Goal: Information Seeking & Learning: Check status

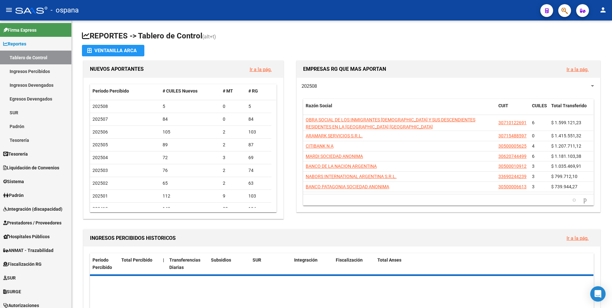
click at [570, 9] on button "button" at bounding box center [565, 10] width 13 height 13
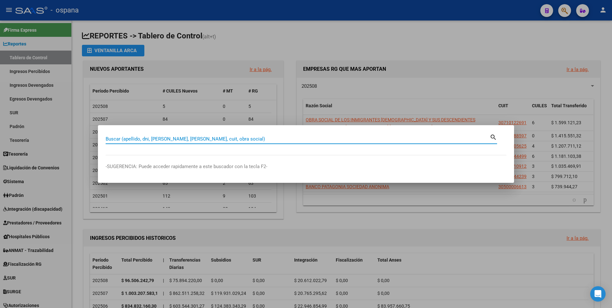
paste input "20-20065821-4"
type input "20200658214"
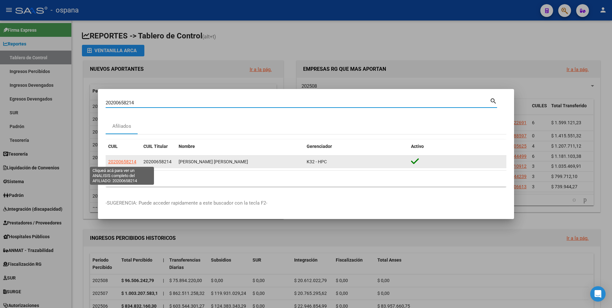
click at [125, 164] on span "20200658214" at bounding box center [122, 161] width 28 height 5
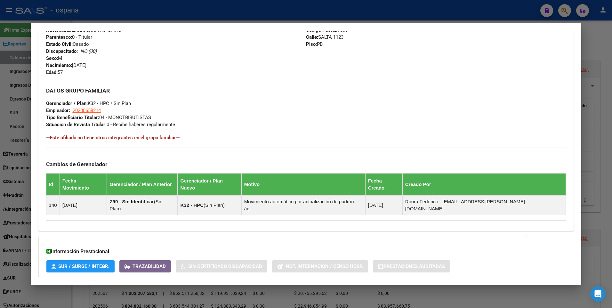
scroll to position [280, 0]
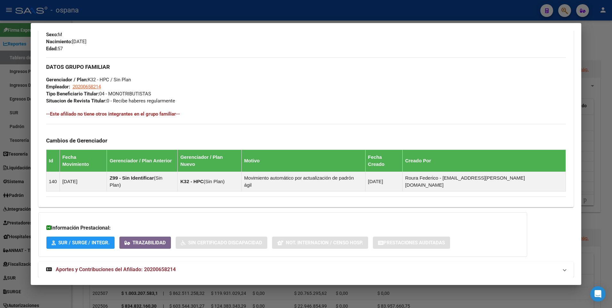
click at [110, 262] on mat-expansion-panel-header "Aportes y Contribuciones del Afiliado: 20200658214" at bounding box center [306, 269] width 536 height 15
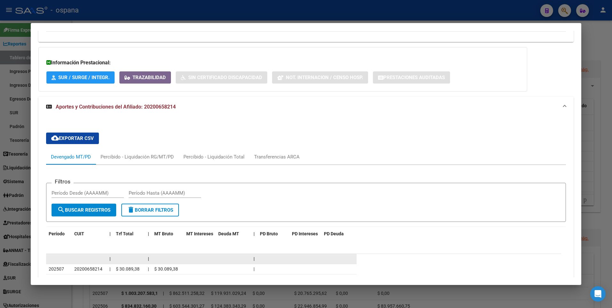
scroll to position [477, 0]
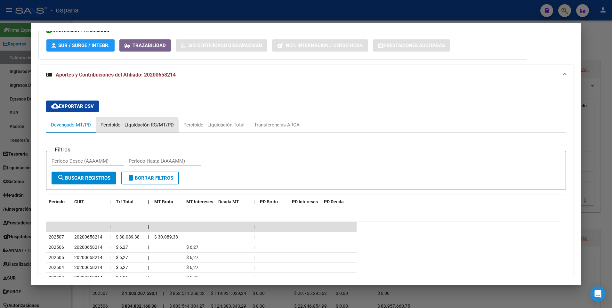
click at [125, 121] on div "Percibido - Liquidación RG/MT/PD" at bounding box center [137, 124] width 73 height 7
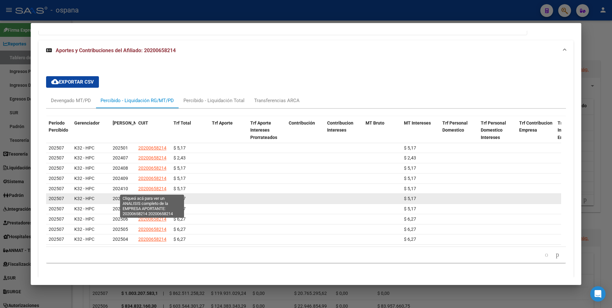
scroll to position [508, 0]
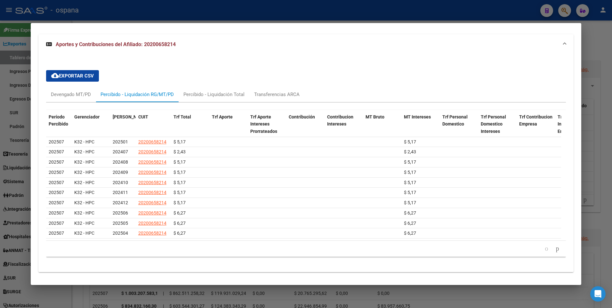
drag, startPoint x: 36, startPoint y: 99, endPoint x: 16, endPoint y: 97, distance: 19.3
click at [31, 98] on mat-dialog-content "Análisis Afiliado - CUIL: 20200658214 DATOS [PERSON_NAME] ÁGIL: [PERSON_NAME] […" at bounding box center [306, 154] width 551 height 247
click at [15, 95] on div at bounding box center [306, 154] width 612 height 308
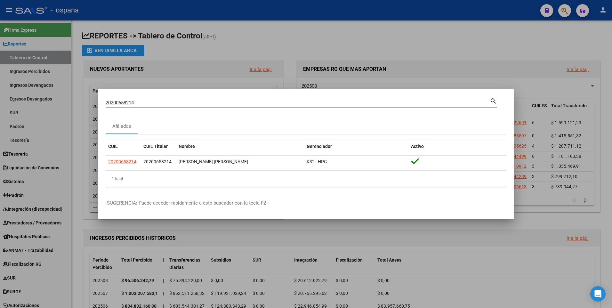
click at [18, 87] on div at bounding box center [306, 154] width 612 height 308
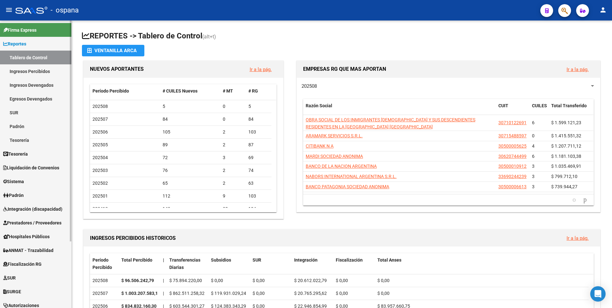
click at [23, 164] on span "Liquidación de Convenios" at bounding box center [31, 167] width 56 height 7
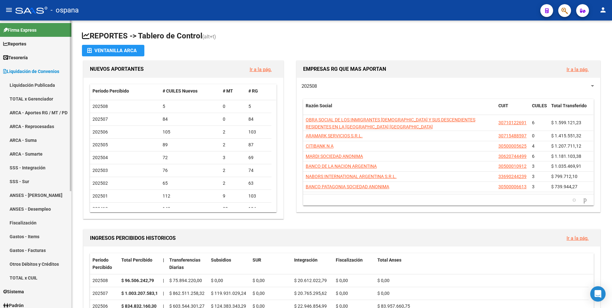
click at [29, 114] on link "ARCA - Aportes RG / MT / PD" at bounding box center [35, 113] width 71 height 14
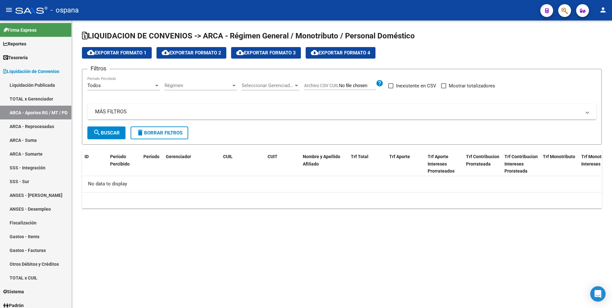
click at [147, 107] on mat-expansion-panel-header "MÁS FILTROS" at bounding box center [341, 111] width 509 height 15
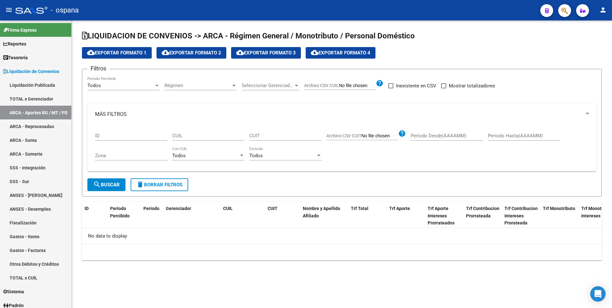
click at [198, 132] on div "CUIL" at bounding box center [208, 134] width 72 height 14
click at [189, 136] on input "CUIL" at bounding box center [208, 136] width 72 height 6
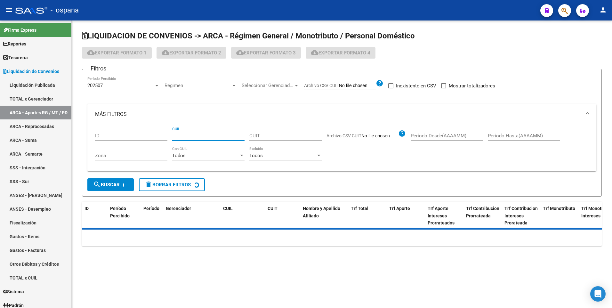
paste input "20-20065821-4"
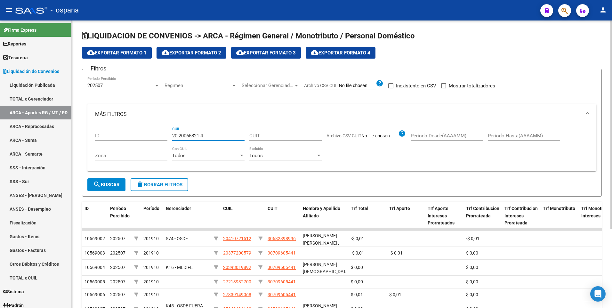
type input "20-20065821-4"
click at [110, 84] on div "202507" at bounding box center [120, 86] width 67 height 6
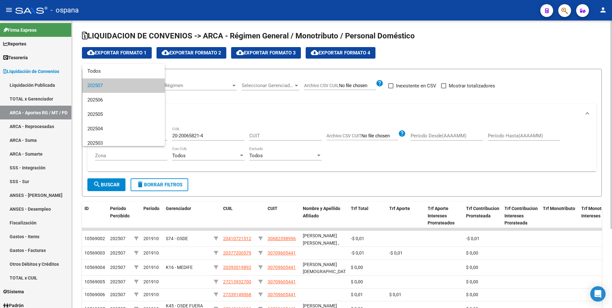
drag, startPoint x: 106, startPoint y: 180, endPoint x: 109, endPoint y: 184, distance: 5.1
click at [106, 180] on div at bounding box center [306, 154] width 612 height 308
click at [110, 185] on span "search Buscar" at bounding box center [106, 185] width 27 height 6
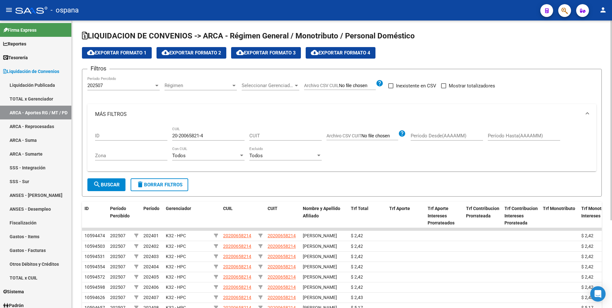
scroll to position [127, 0]
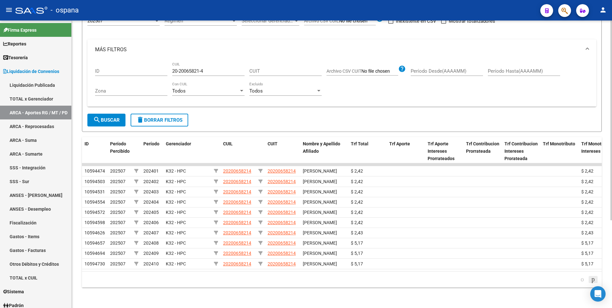
click at [592, 277] on icon "go to next page" at bounding box center [593, 279] width 5 height 8
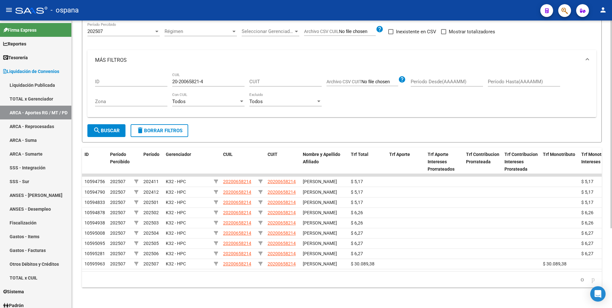
scroll to position [111, 0]
click at [592, 277] on icon "go to next page" at bounding box center [593, 279] width 5 height 8
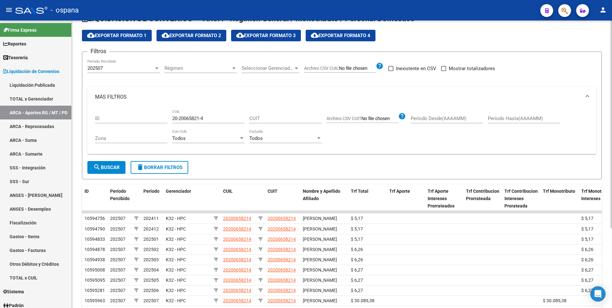
scroll to position [0, 0]
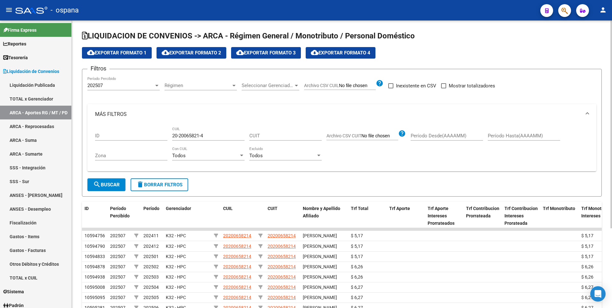
click at [107, 88] on div "202507" at bounding box center [120, 86] width 67 height 6
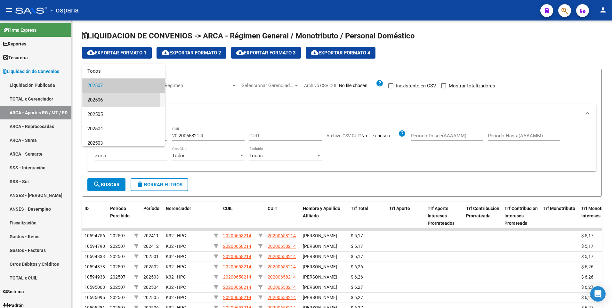
click at [102, 101] on span "202506" at bounding box center [123, 100] width 72 height 14
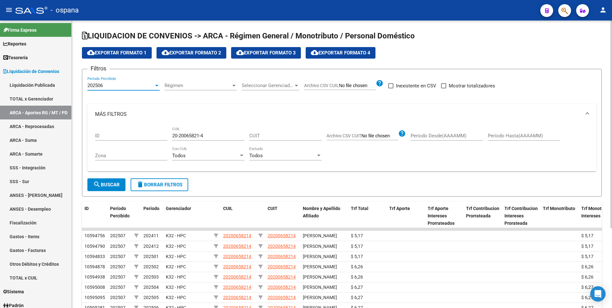
click at [115, 187] on span "search Buscar" at bounding box center [106, 185] width 27 height 6
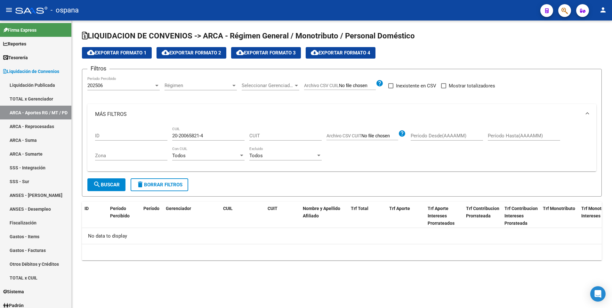
click at [93, 86] on span "202506" at bounding box center [94, 86] width 15 height 6
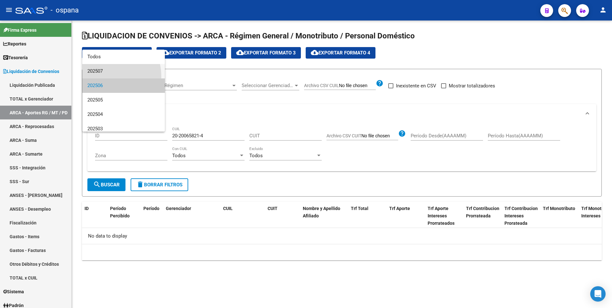
click at [99, 77] on span "202507" at bounding box center [123, 71] width 72 height 14
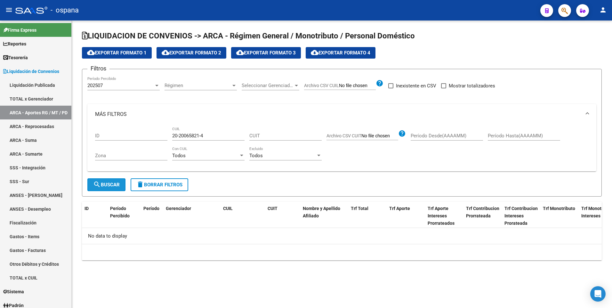
drag, startPoint x: 118, startPoint y: 189, endPoint x: 125, endPoint y: 198, distance: 11.5
click at [119, 190] on button "search Buscar" at bounding box center [106, 184] width 38 height 13
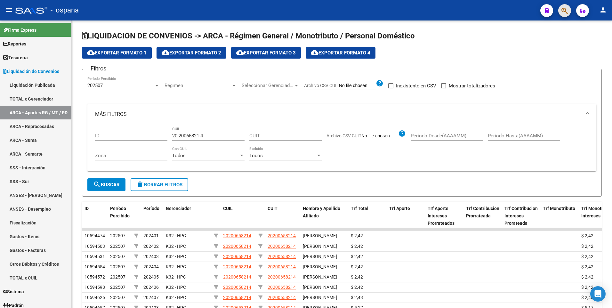
click at [570, 9] on button "button" at bounding box center [565, 10] width 13 height 13
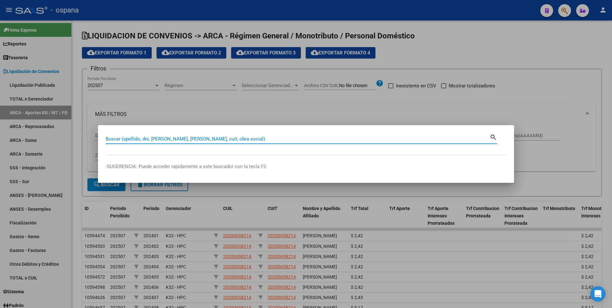
paste input "27-45922518-3"
type input "27459225183"
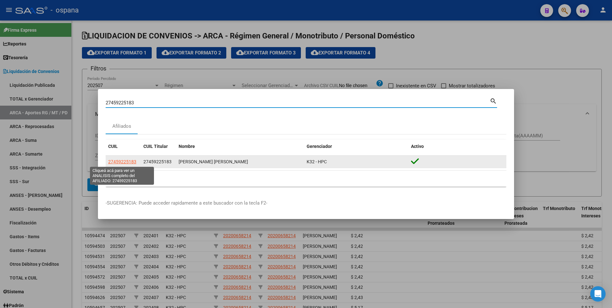
click at [114, 163] on span "27459225183" at bounding box center [122, 161] width 28 height 5
type textarea "27459225183"
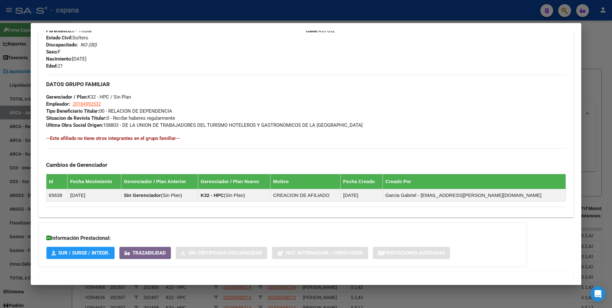
scroll to position [287, 0]
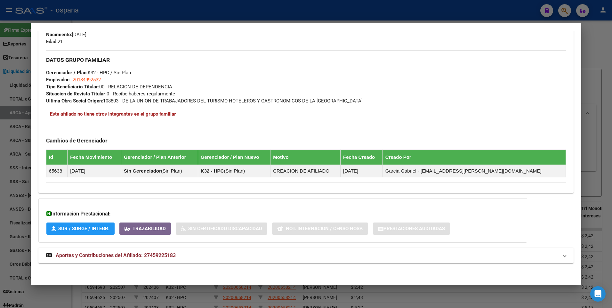
click at [99, 261] on mat-expansion-panel-header "Aportes y Contribuciones del Afiliado: 27459225183" at bounding box center [306, 255] width 536 height 15
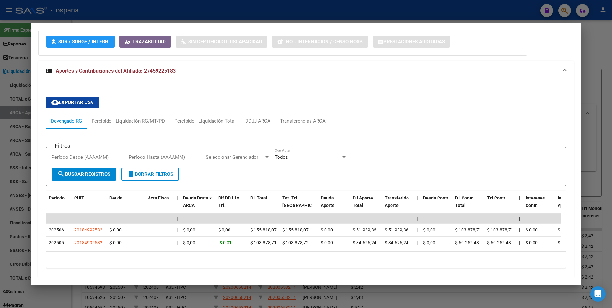
scroll to position [499, 0]
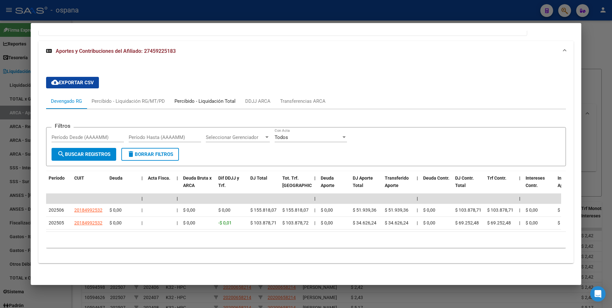
click at [191, 99] on div "Percibido - Liquidación Total" at bounding box center [205, 101] width 71 height 15
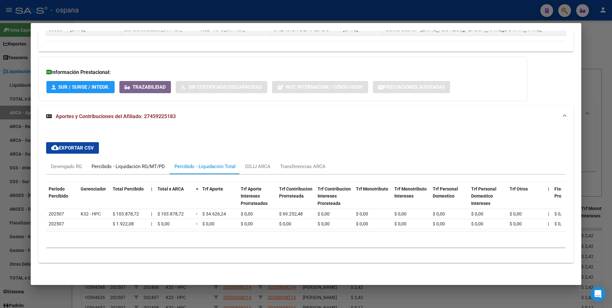
click at [116, 163] on div "Percibido - Liquidación RG/MT/PD" at bounding box center [128, 166] width 73 height 7
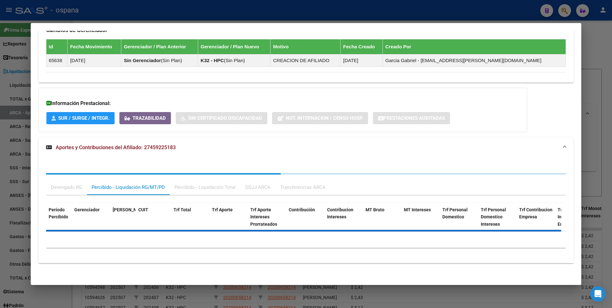
scroll to position [423, 0]
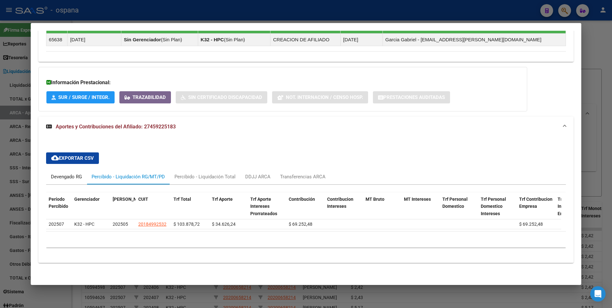
click at [59, 173] on div "Devengado RG" at bounding box center [66, 176] width 31 height 7
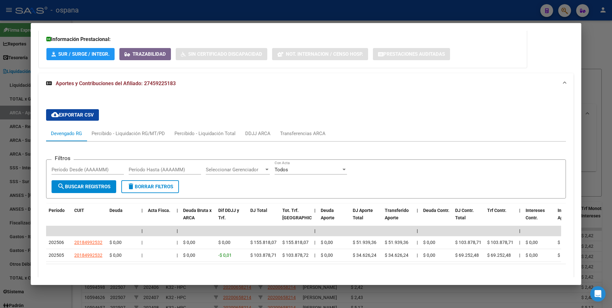
scroll to position [499, 0]
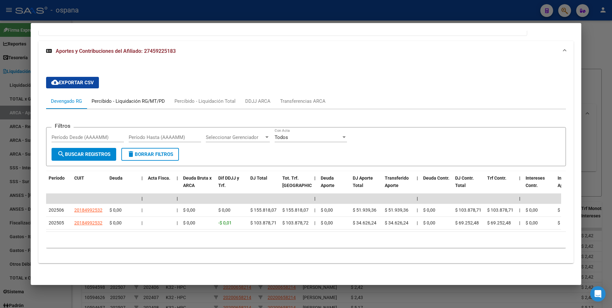
click at [111, 94] on div "Percibido - Liquidación RG/MT/PD" at bounding box center [128, 101] width 83 height 15
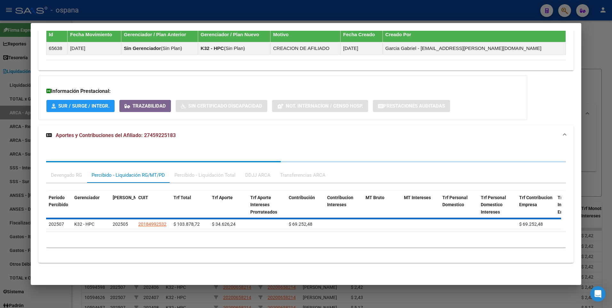
scroll to position [423, 0]
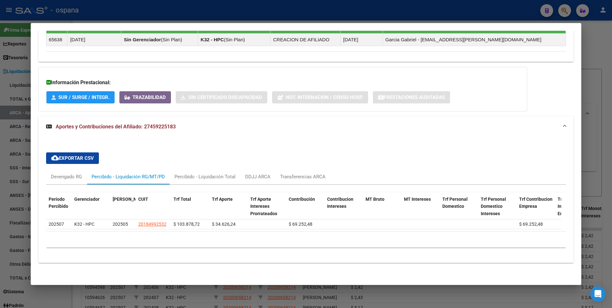
click at [0, 215] on html "menu - ospana person Firma Express Reportes Tablero de Control Ingresos Percibi…" at bounding box center [306, 154] width 612 height 308
click at [305, 174] on div "Transferencias ARCA" at bounding box center [302, 176] width 45 height 7
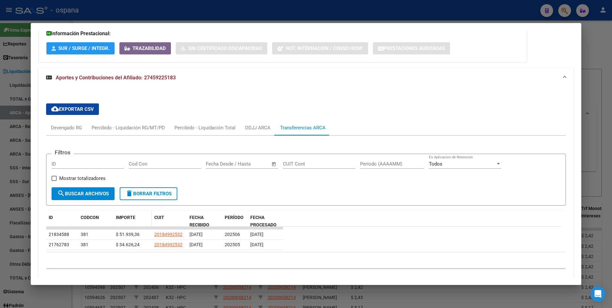
scroll to position [488, 0]
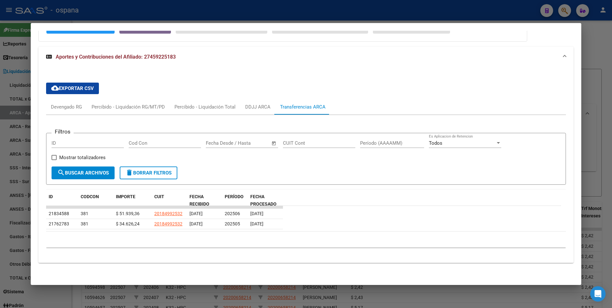
click at [290, 299] on div at bounding box center [306, 154] width 612 height 308
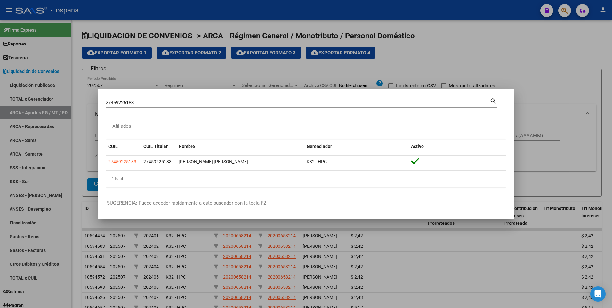
click at [140, 250] on div at bounding box center [306, 154] width 612 height 308
